Goal: Register for event/course

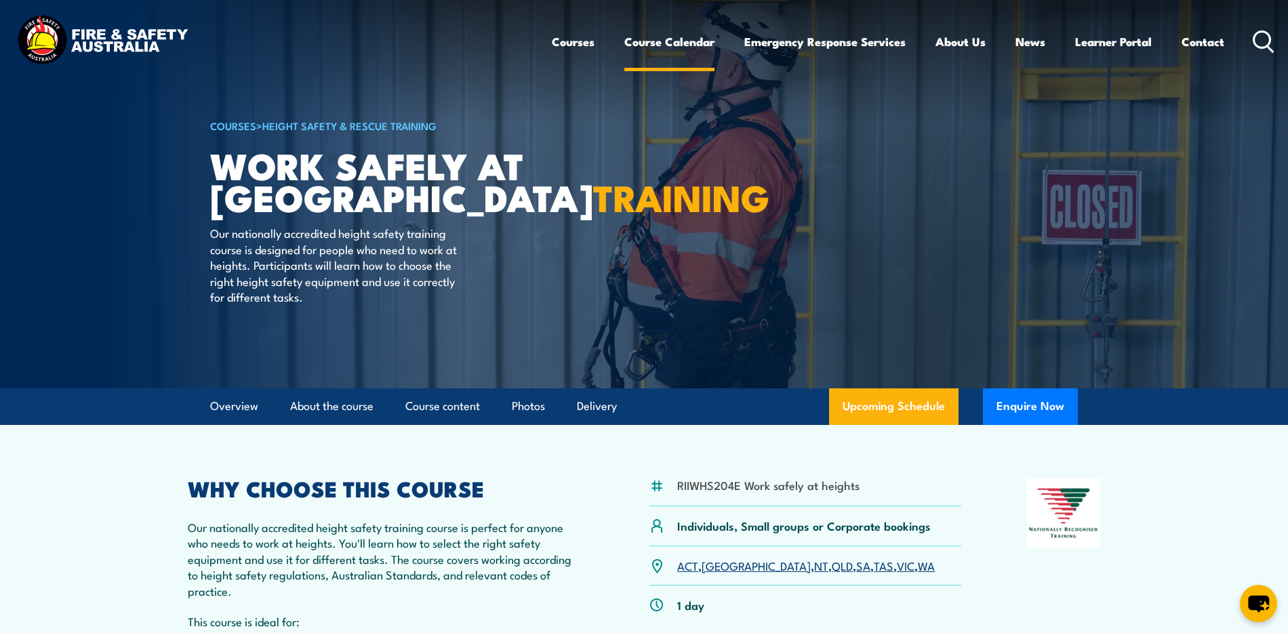
click at [676, 40] on link "Course Calendar" at bounding box center [670, 42] width 90 height 36
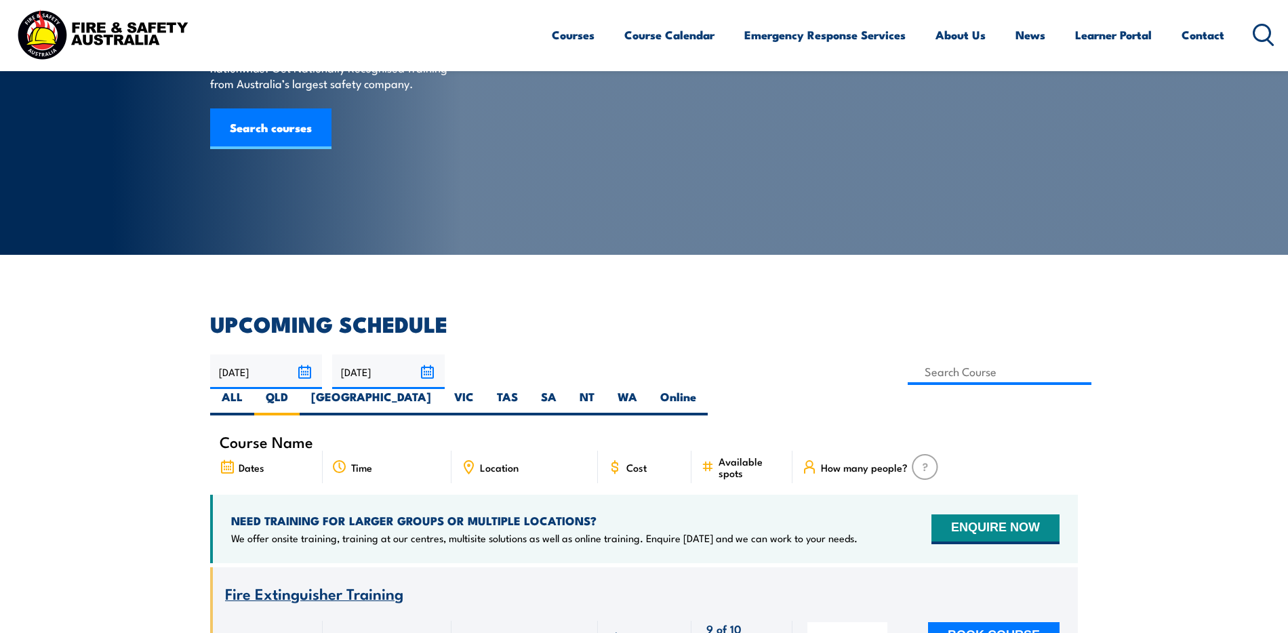
scroll to position [205, 0]
